Goal: Information Seeking & Learning: Learn about a topic

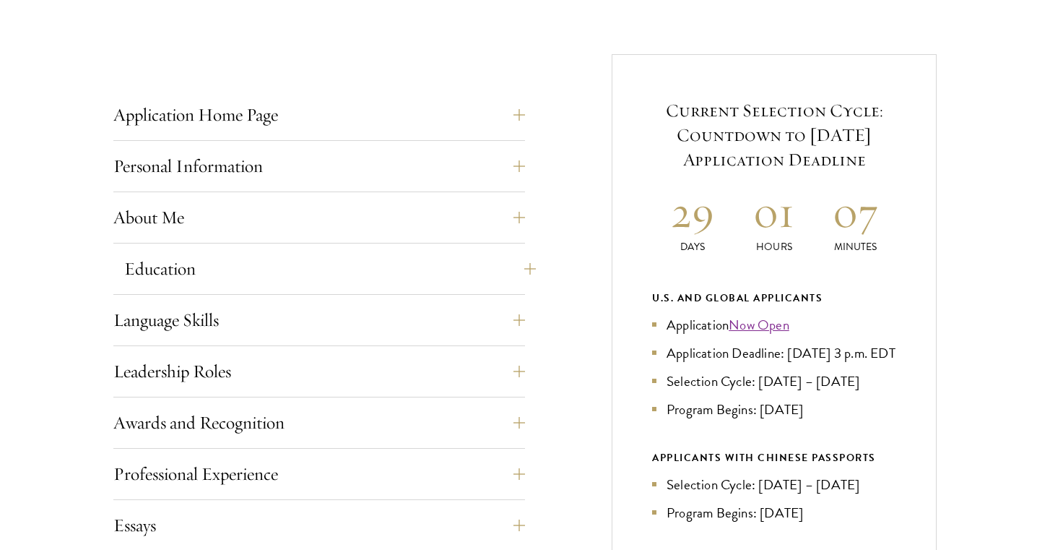
click at [520, 262] on button "Education" at bounding box center [330, 268] width 412 height 35
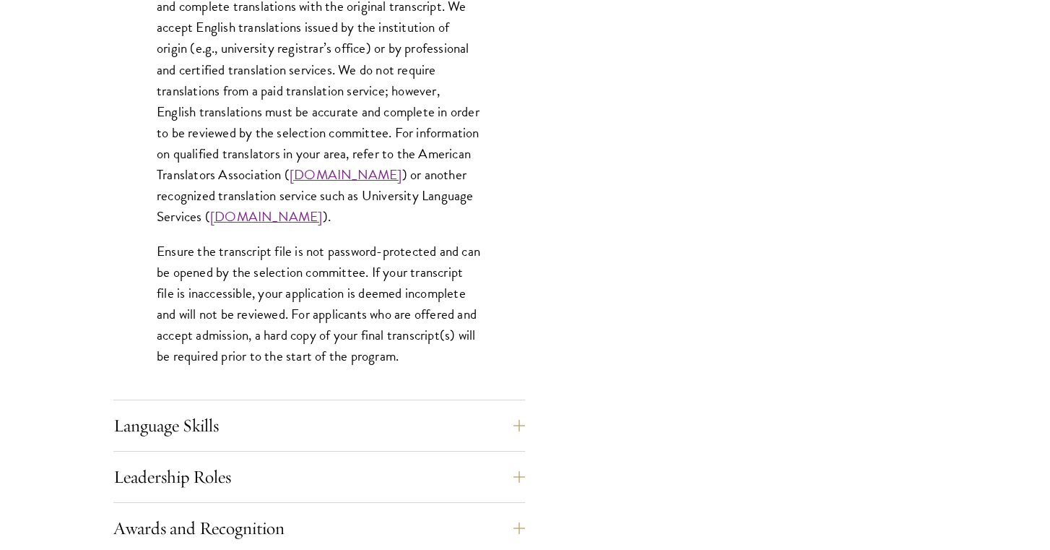
scroll to position [2166, 0]
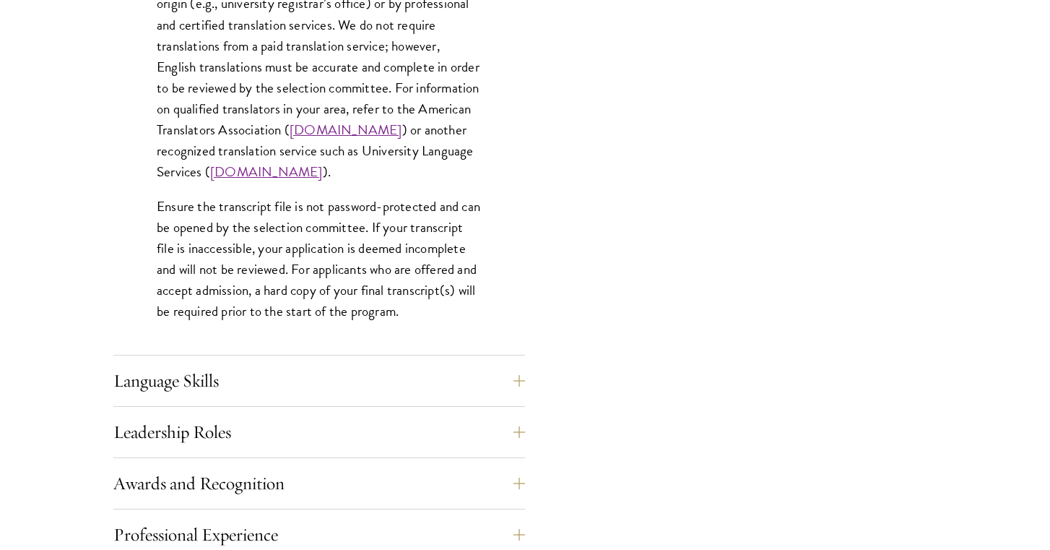
click at [323, 161] on link "www.universitylanguage.com" at bounding box center [266, 171] width 113 height 21
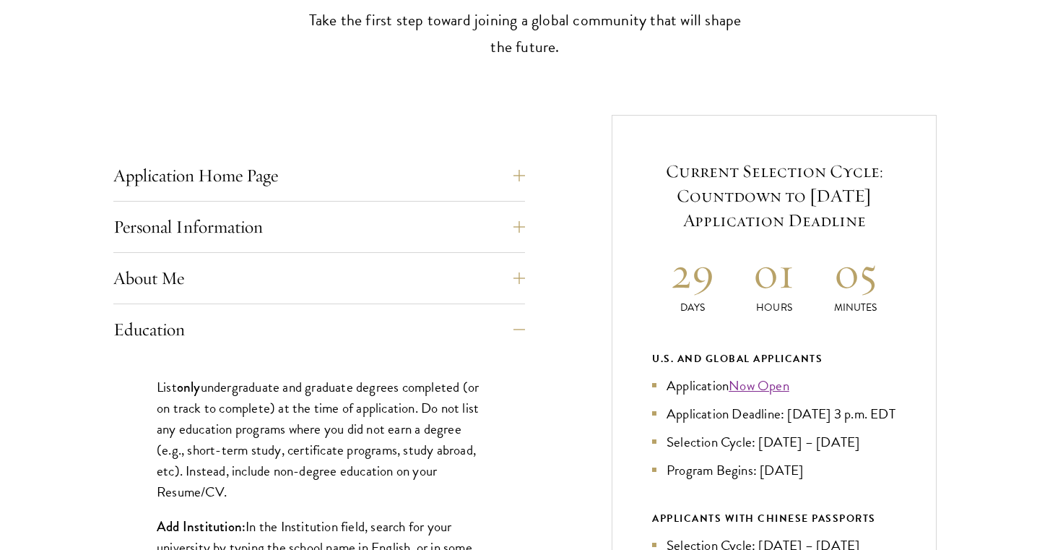
scroll to position [472, 0]
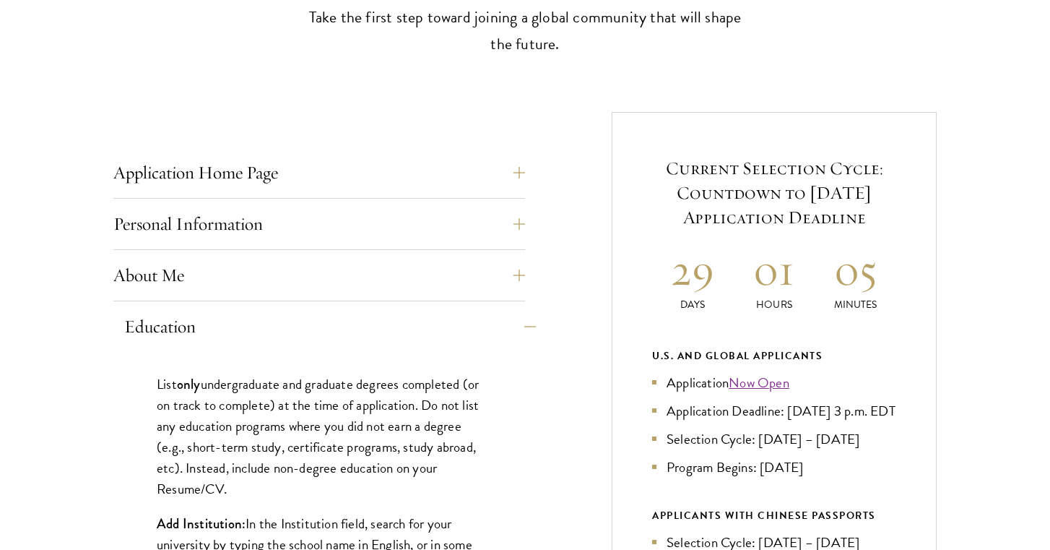
click at [526, 328] on button "Education" at bounding box center [330, 326] width 412 height 35
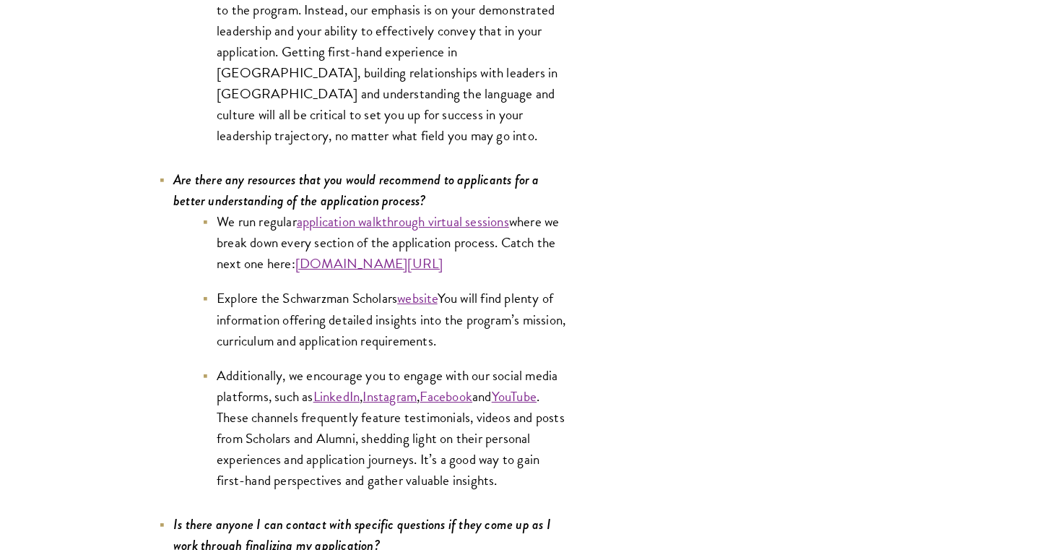
scroll to position [7117, 0]
click at [536, 314] on li "Explore the Schwarzman Scholars website You will find plenty of information off…" at bounding box center [386, 317] width 368 height 63
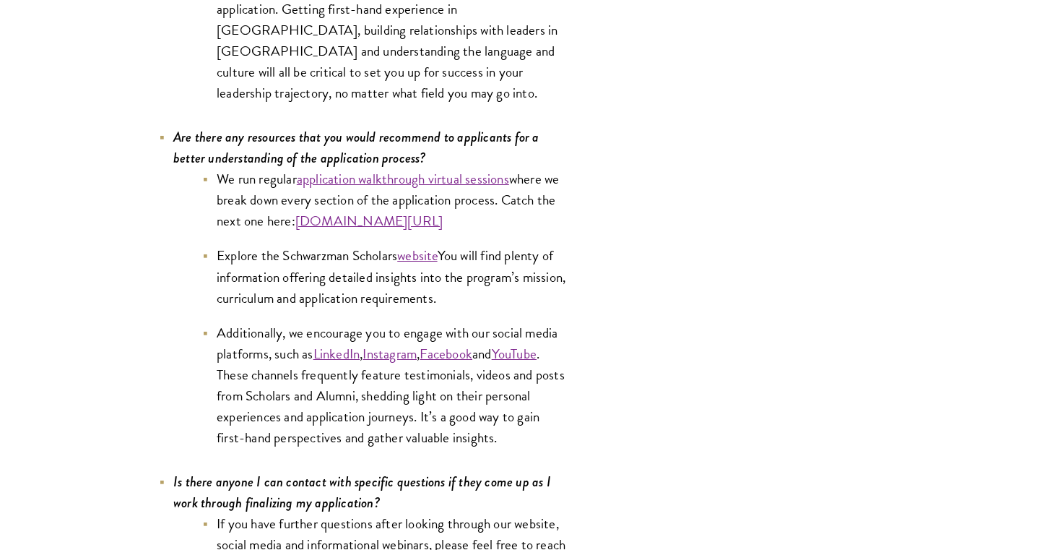
scroll to position [7162, 0]
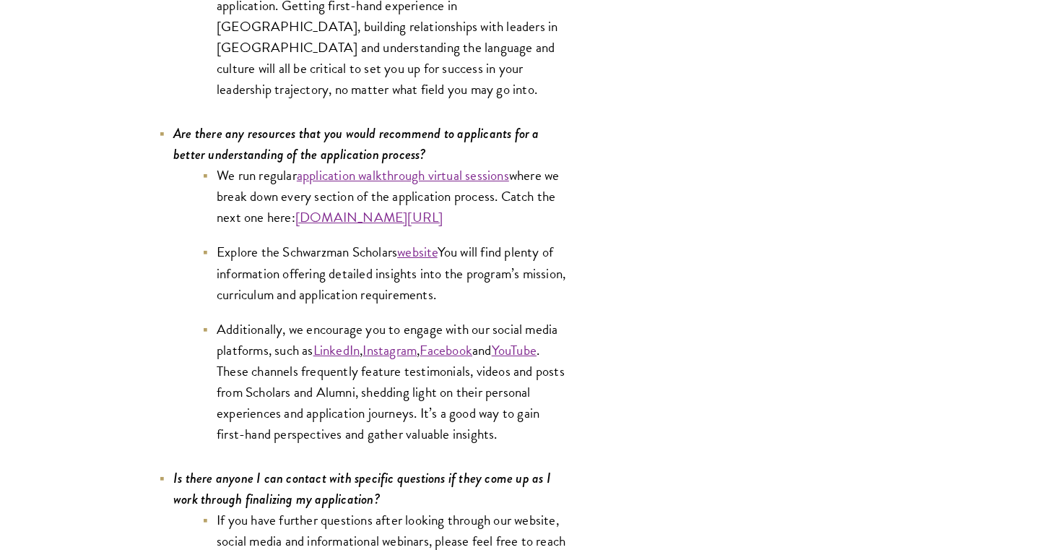
click at [357, 261] on li "Explore the Schwarzman Scholars website You will find plenty of information off…" at bounding box center [386, 272] width 368 height 63
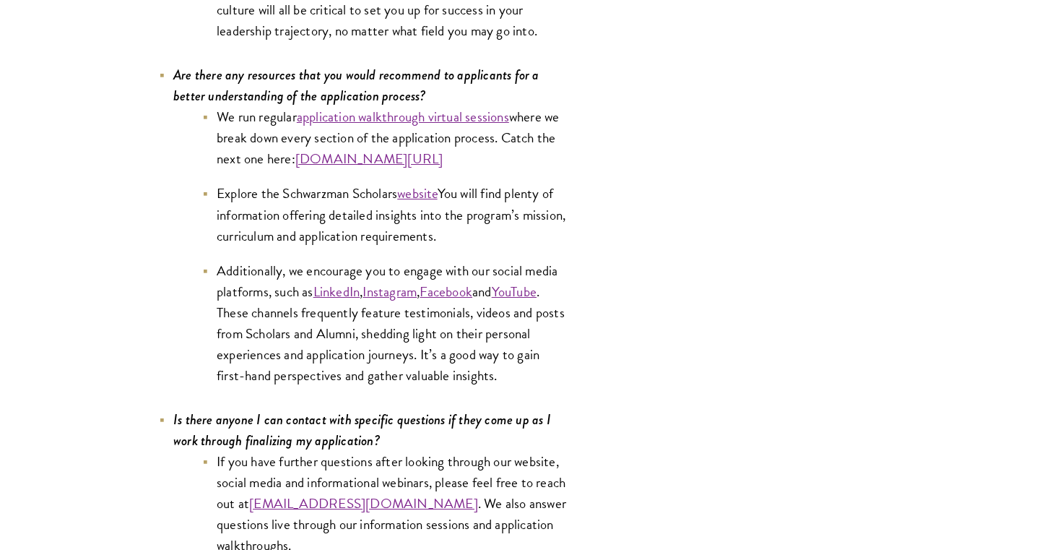
scroll to position [7224, 0]
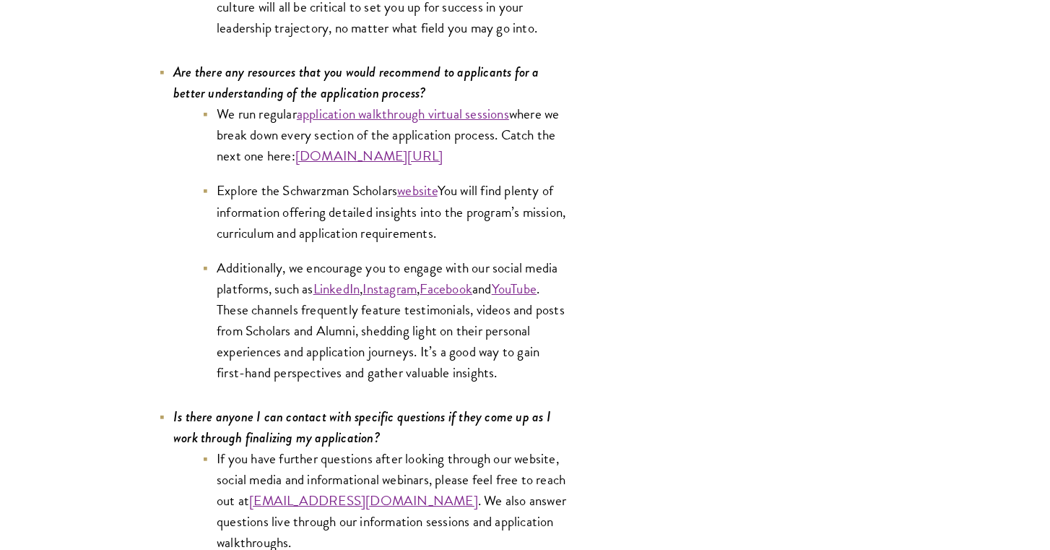
click at [534, 326] on li "Additionally, we encourage you to engage with our social media platforms, such …" at bounding box center [386, 320] width 368 height 126
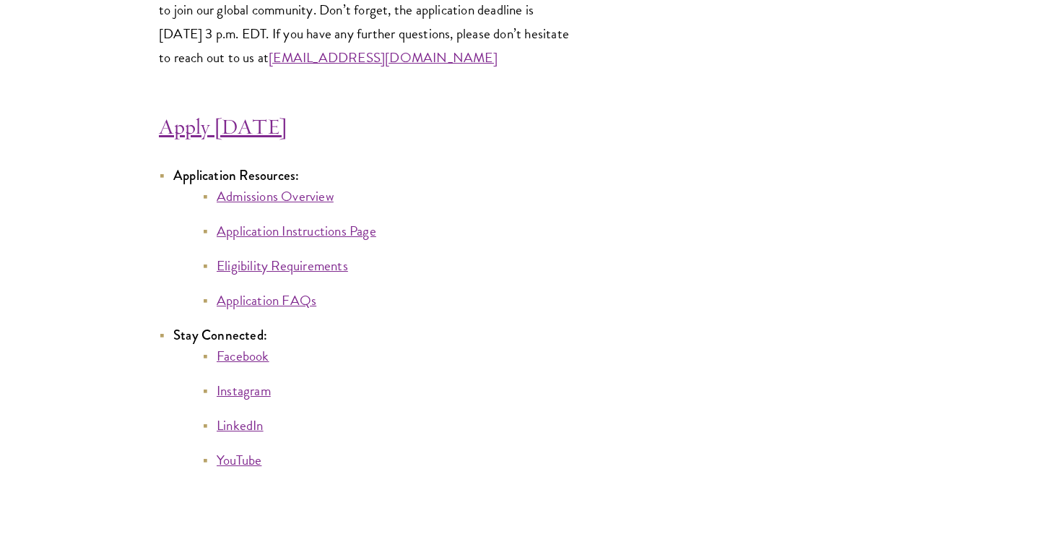
scroll to position [7855, 0]
click at [400, 119] on h4 "Apply Today" at bounding box center [365, 126] width 412 height 29
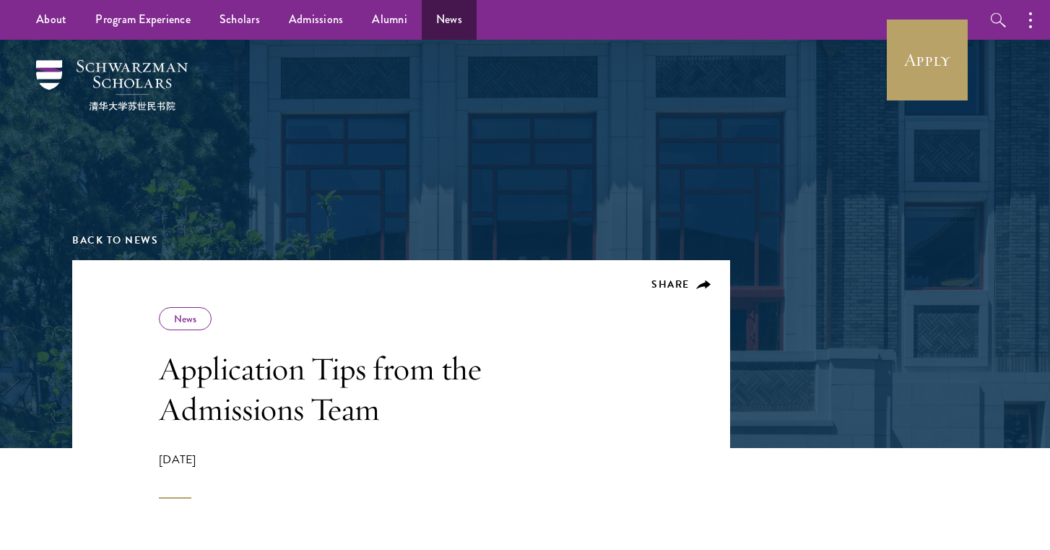
scroll to position [0, 0]
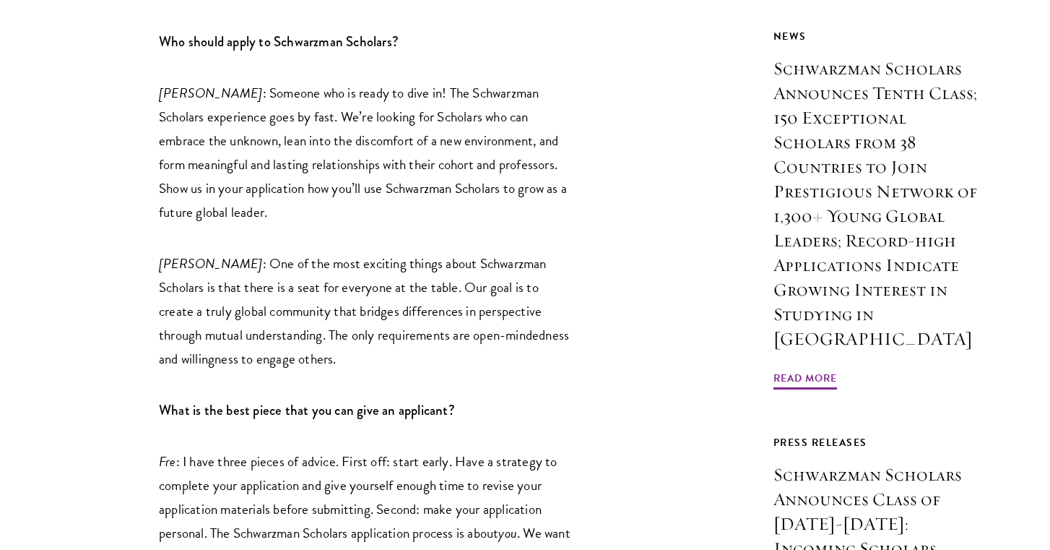
scroll to position [946, 0]
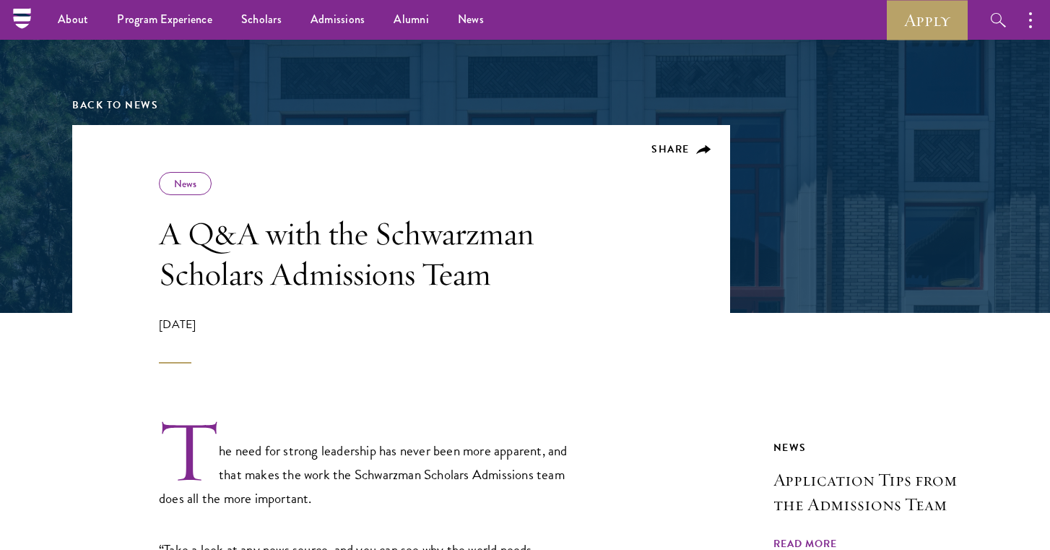
scroll to position [123, 0]
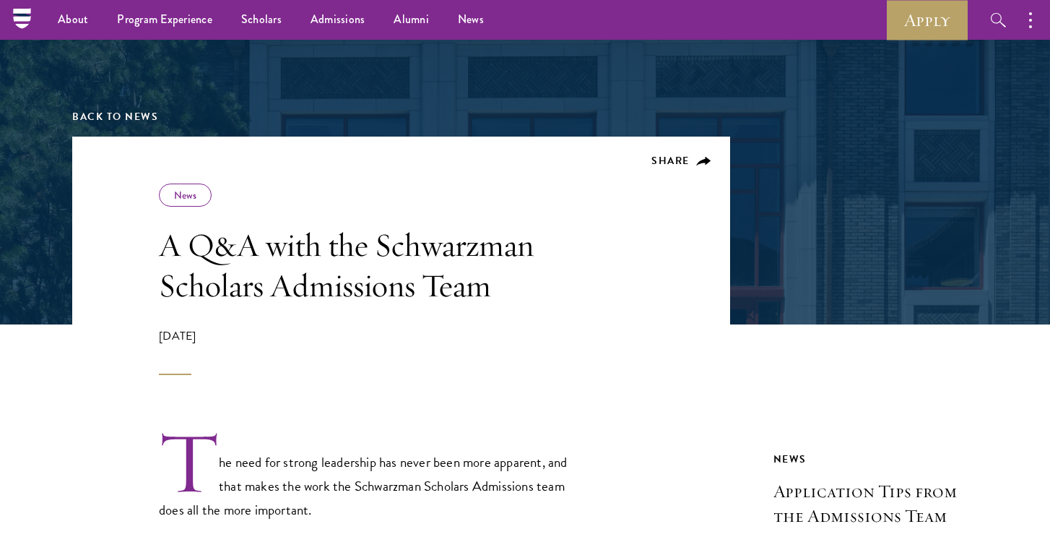
click at [292, 208] on div "Share News A Q&A with the Schwarzman Scholars Admissions Team August 17, 2022" at bounding box center [365, 278] width 412 height 191
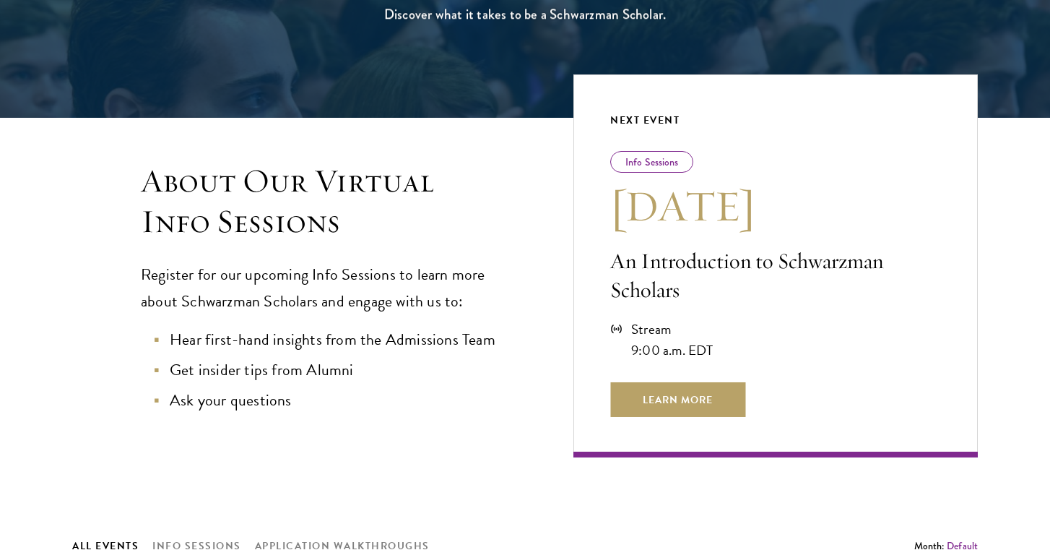
scroll to position [253, 0]
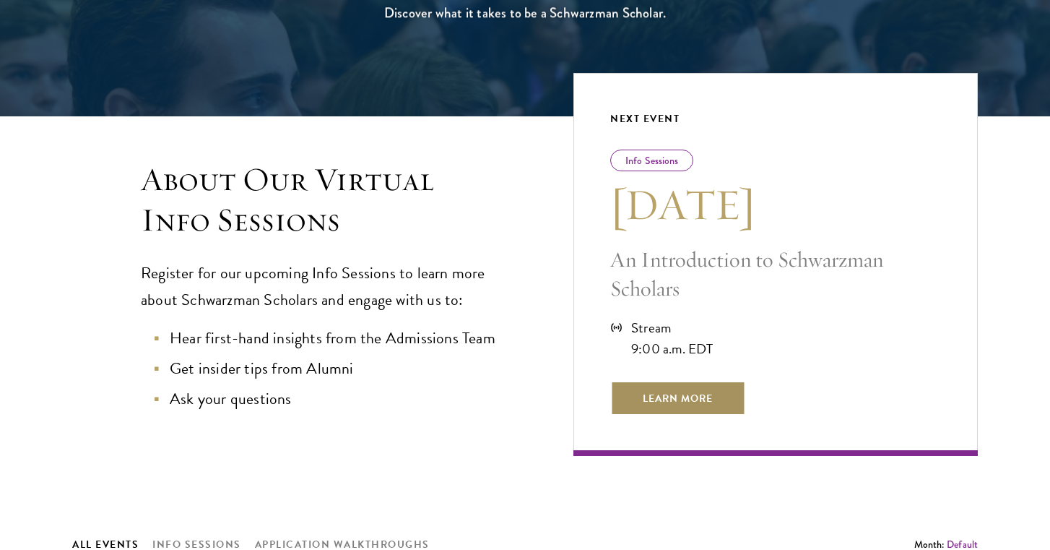
click at [693, 391] on span "Learn More" at bounding box center [677, 398] width 135 height 35
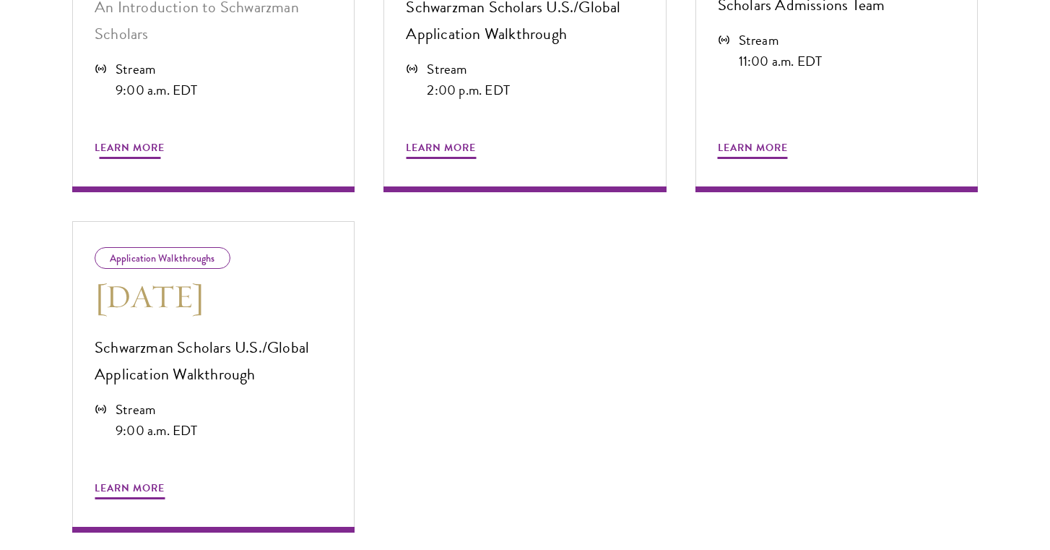
scroll to position [963, 0]
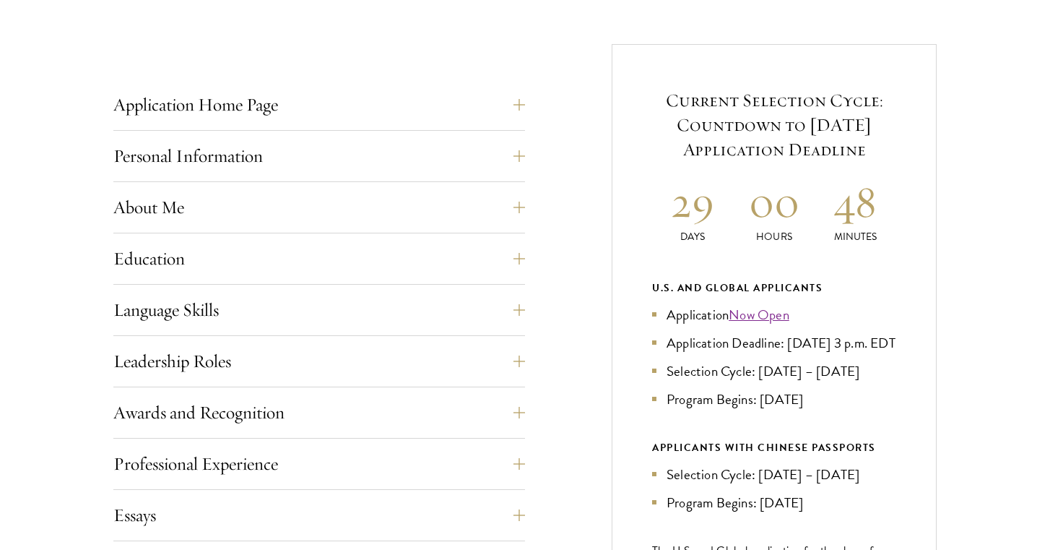
scroll to position [548, 0]
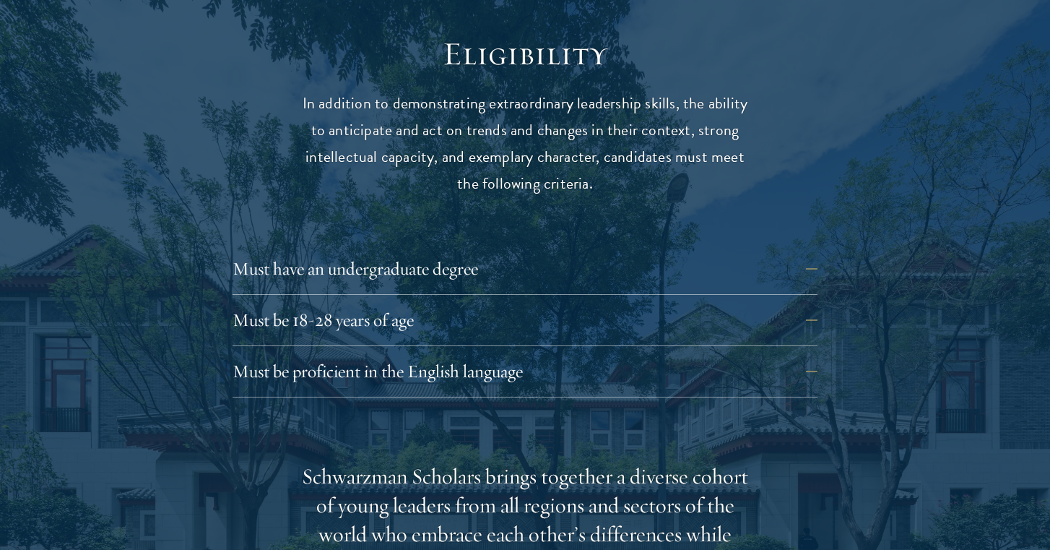
scroll to position [1914, 0]
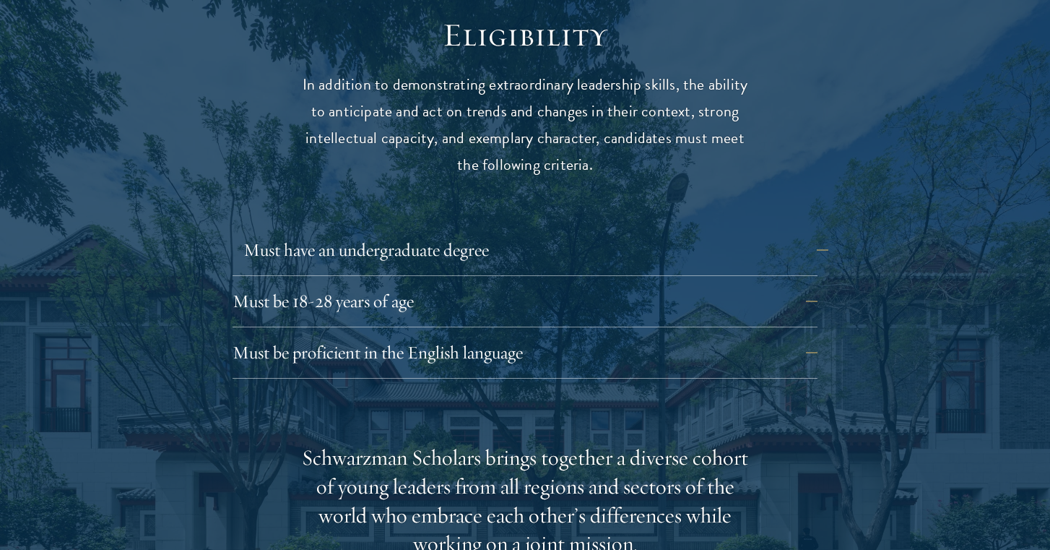
click at [553, 233] on button "Must have an undergraduate degree" at bounding box center [535, 250] width 585 height 35
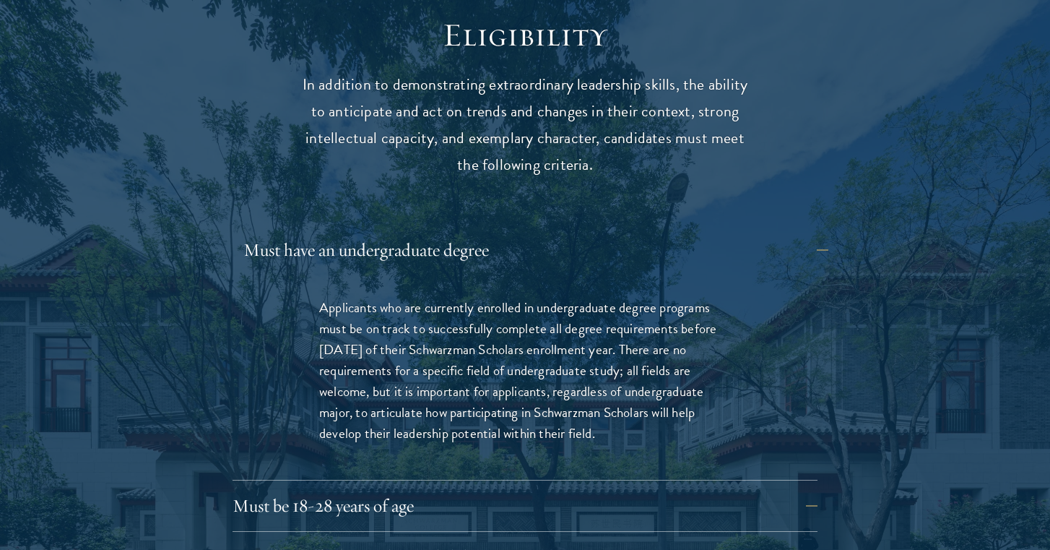
click at [553, 233] on button "Must have an undergraduate degree" at bounding box center [535, 250] width 585 height 35
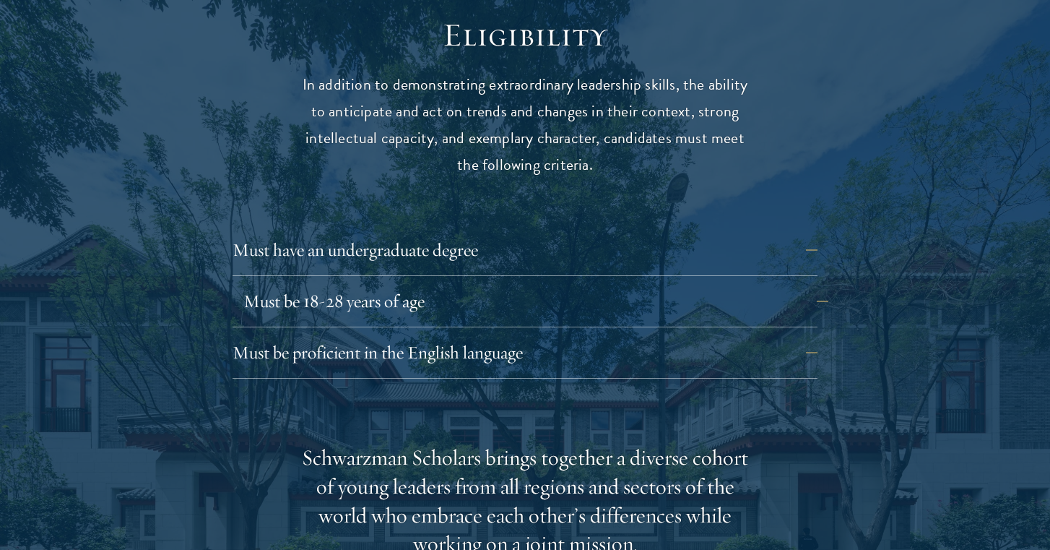
click at [563, 284] on button "Must be 18-28 years of age" at bounding box center [535, 301] width 585 height 35
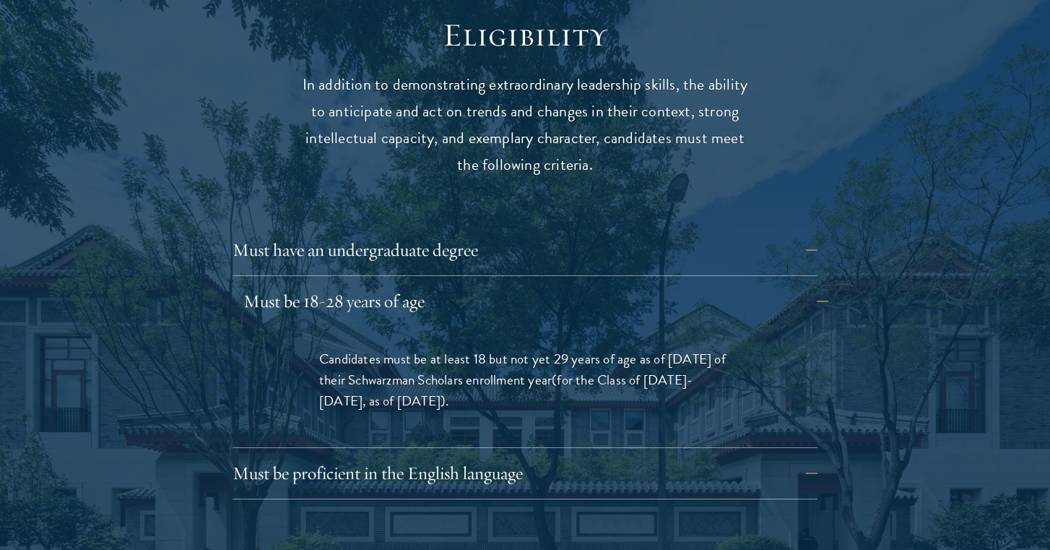
click at [563, 284] on button "Must be 18-28 years of age" at bounding box center [535, 301] width 585 height 35
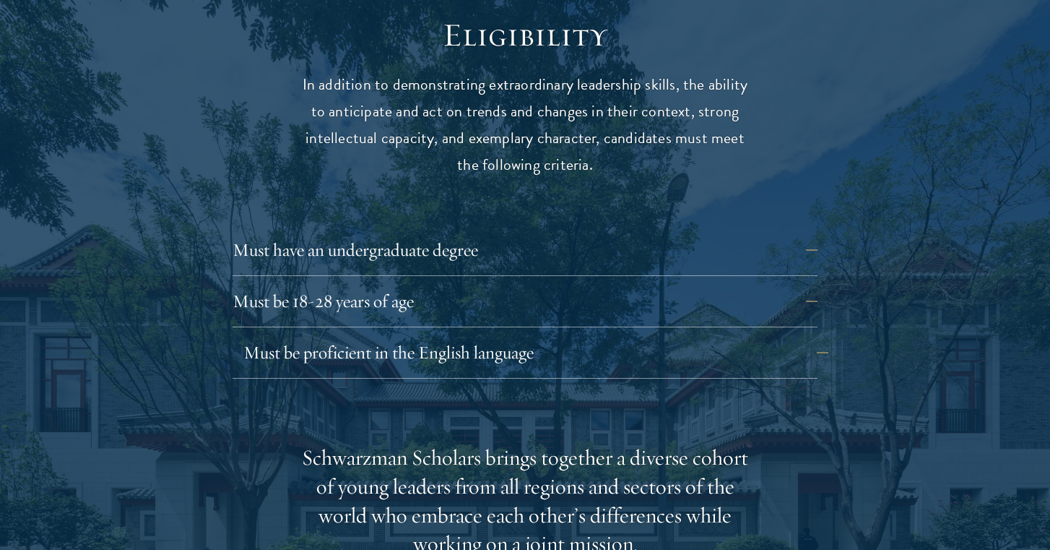
click at [589, 335] on button "Must be proficient in the English language" at bounding box center [535, 352] width 585 height 35
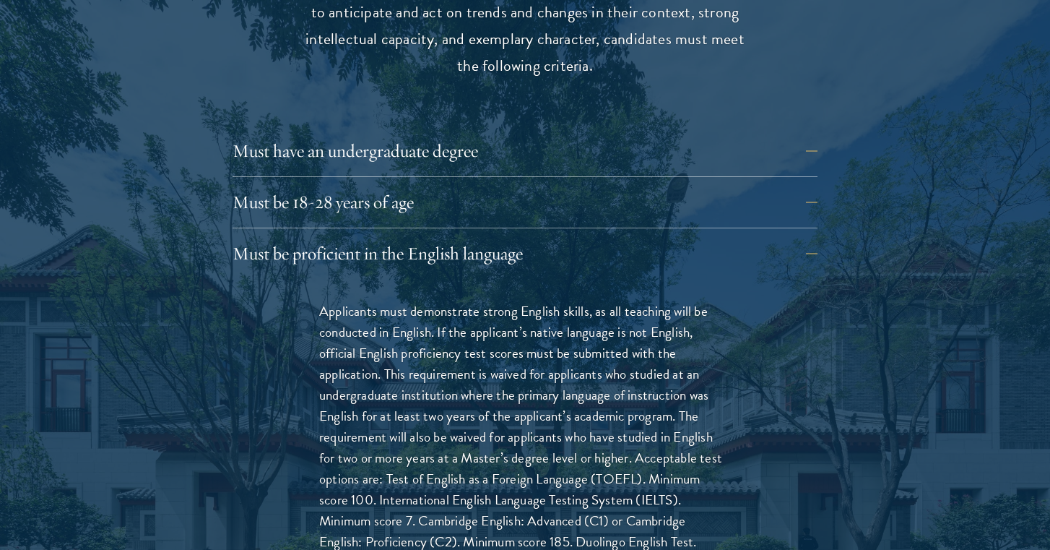
scroll to position [2070, 0]
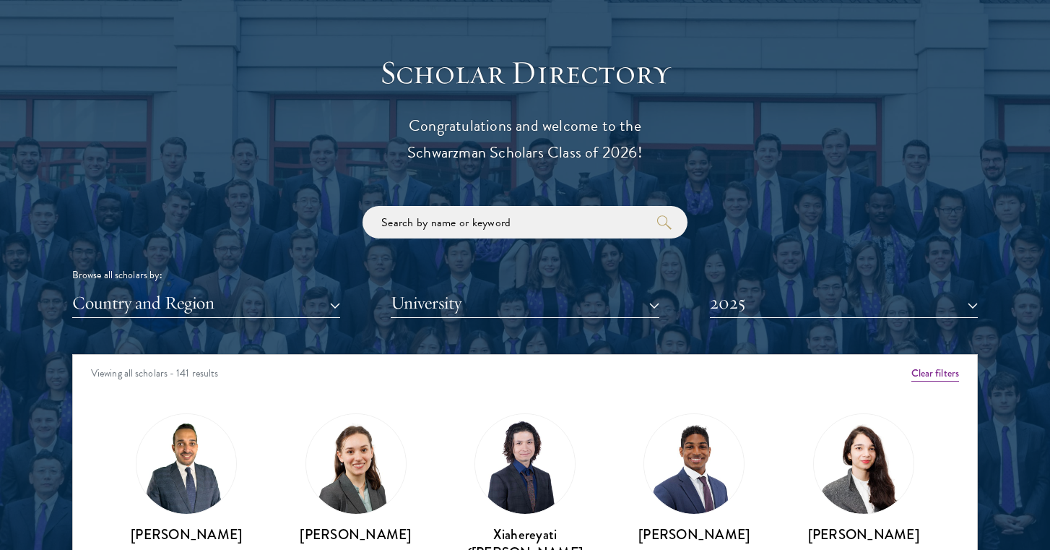
scroll to position [1563, 0]
click at [757, 309] on button "2025" at bounding box center [844, 303] width 268 height 30
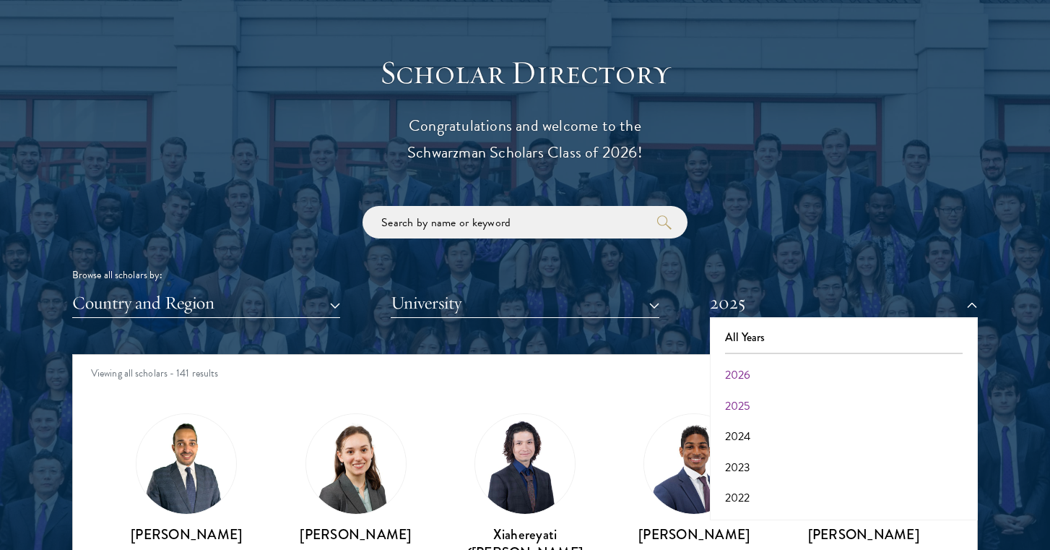
click at [745, 365] on button "2026" at bounding box center [843, 375] width 259 height 30
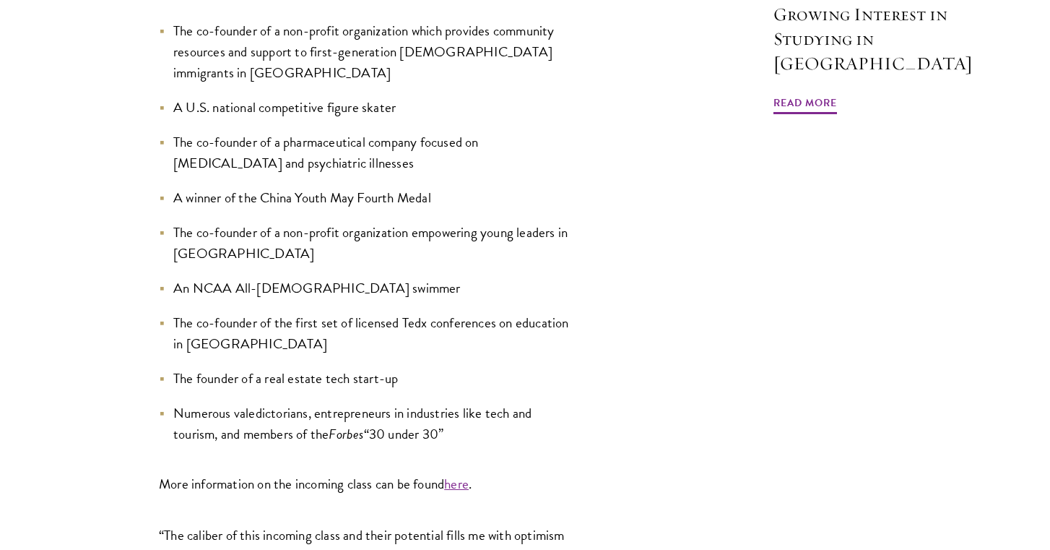
scroll to position [1566, 0]
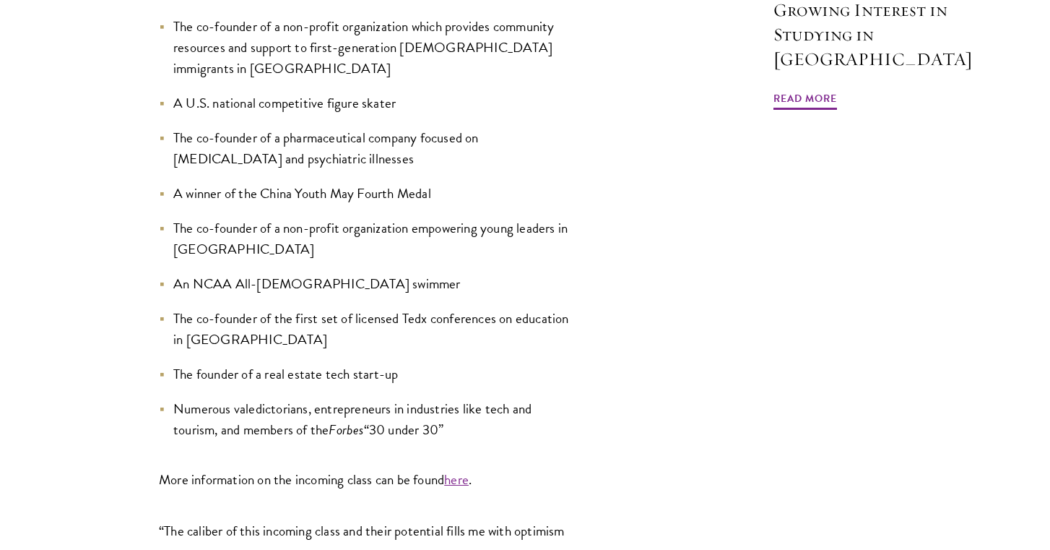
click at [464, 469] on link "here" at bounding box center [456, 479] width 25 height 21
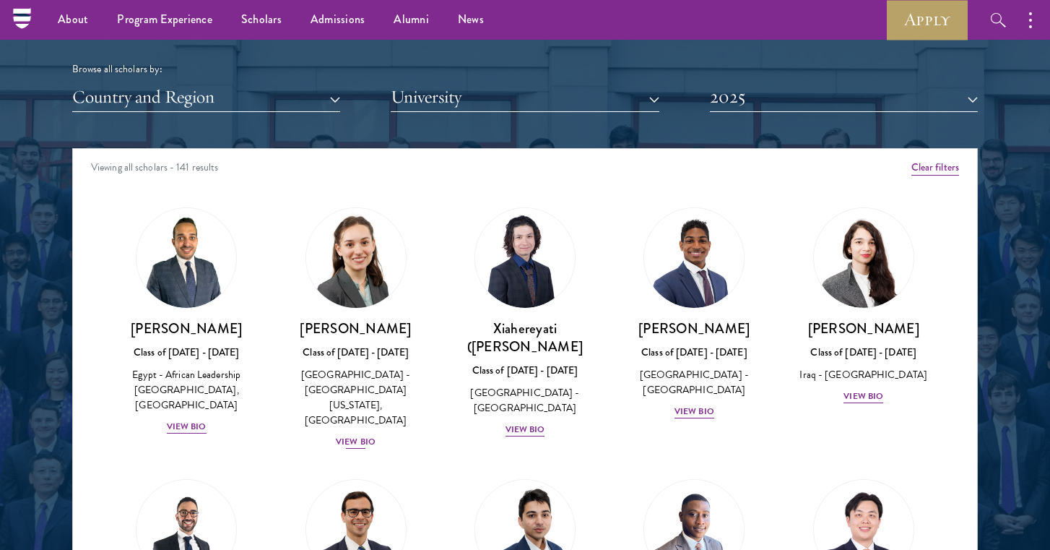
scroll to position [1767, 0]
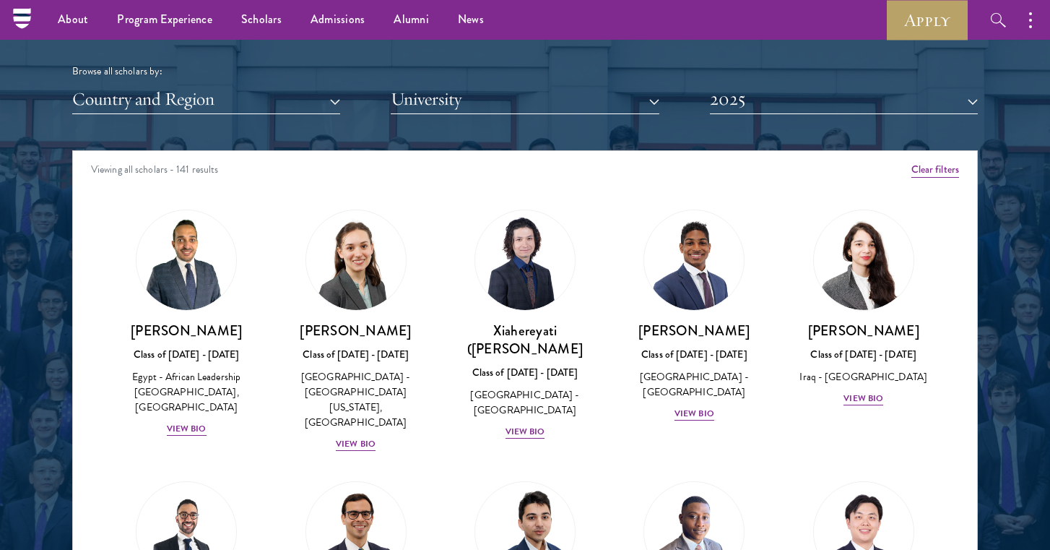
click at [721, 118] on div "Scholar Directory Congratulations and welcome to the Schwarzman Scholars Class …" at bounding box center [525, 216] width 906 height 734
click at [724, 110] on div "Scholar Directory Congratulations and welcome to the Schwarzman Scholars Class …" at bounding box center [525, 216] width 906 height 734
click at [729, 99] on button "2025" at bounding box center [844, 99] width 268 height 30
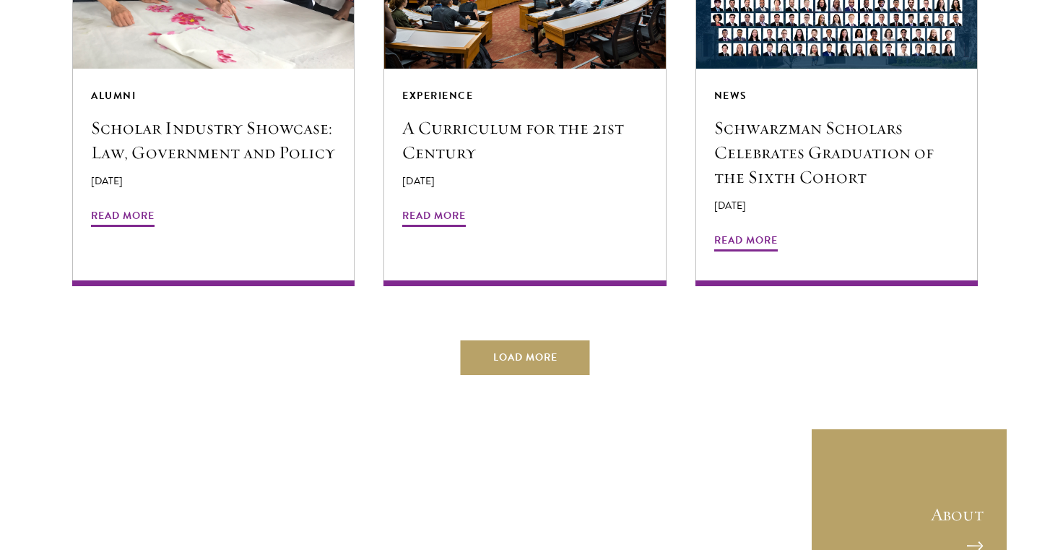
scroll to position [2905, 0]
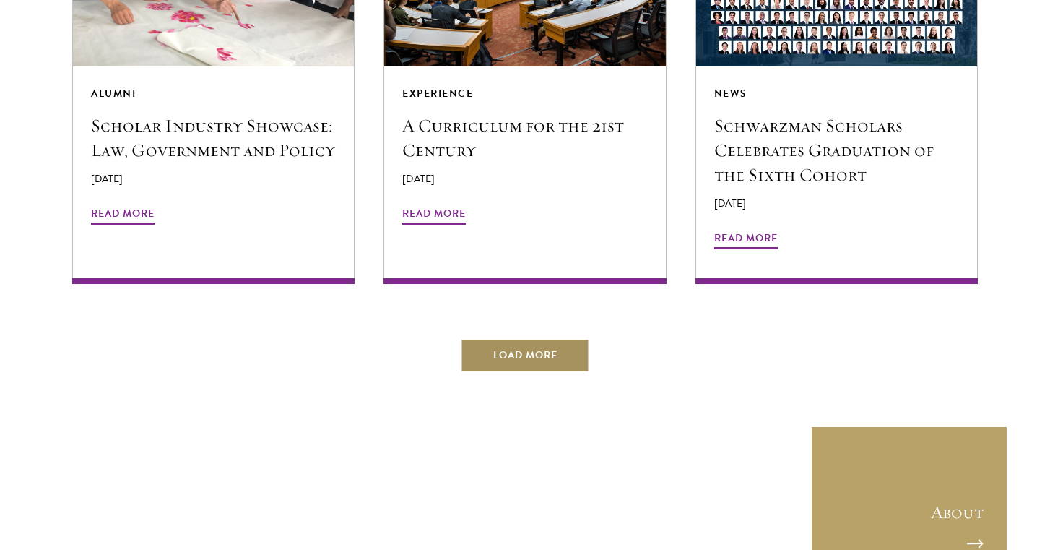
click at [530, 338] on button "Load More" at bounding box center [525, 355] width 129 height 35
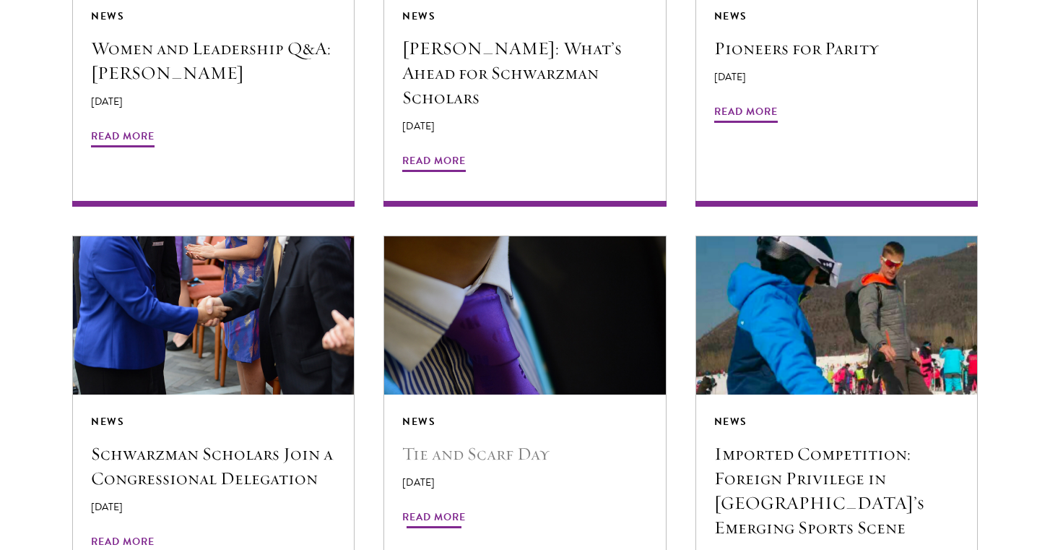
scroll to position [3396, 0]
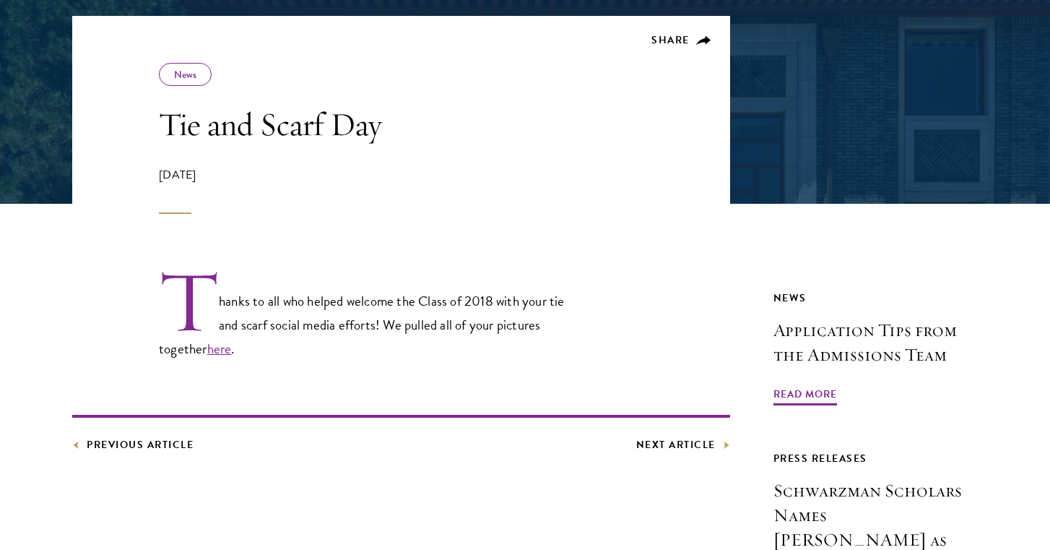
scroll to position [246, 0]
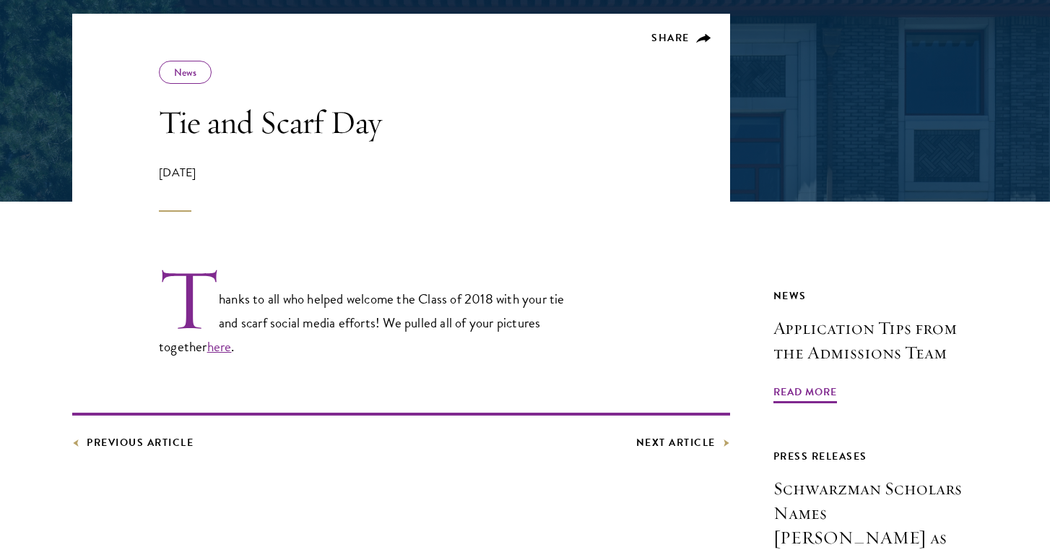
click at [220, 348] on link "here" at bounding box center [219, 346] width 25 height 21
